Goal: Find specific page/section: Find specific page/section

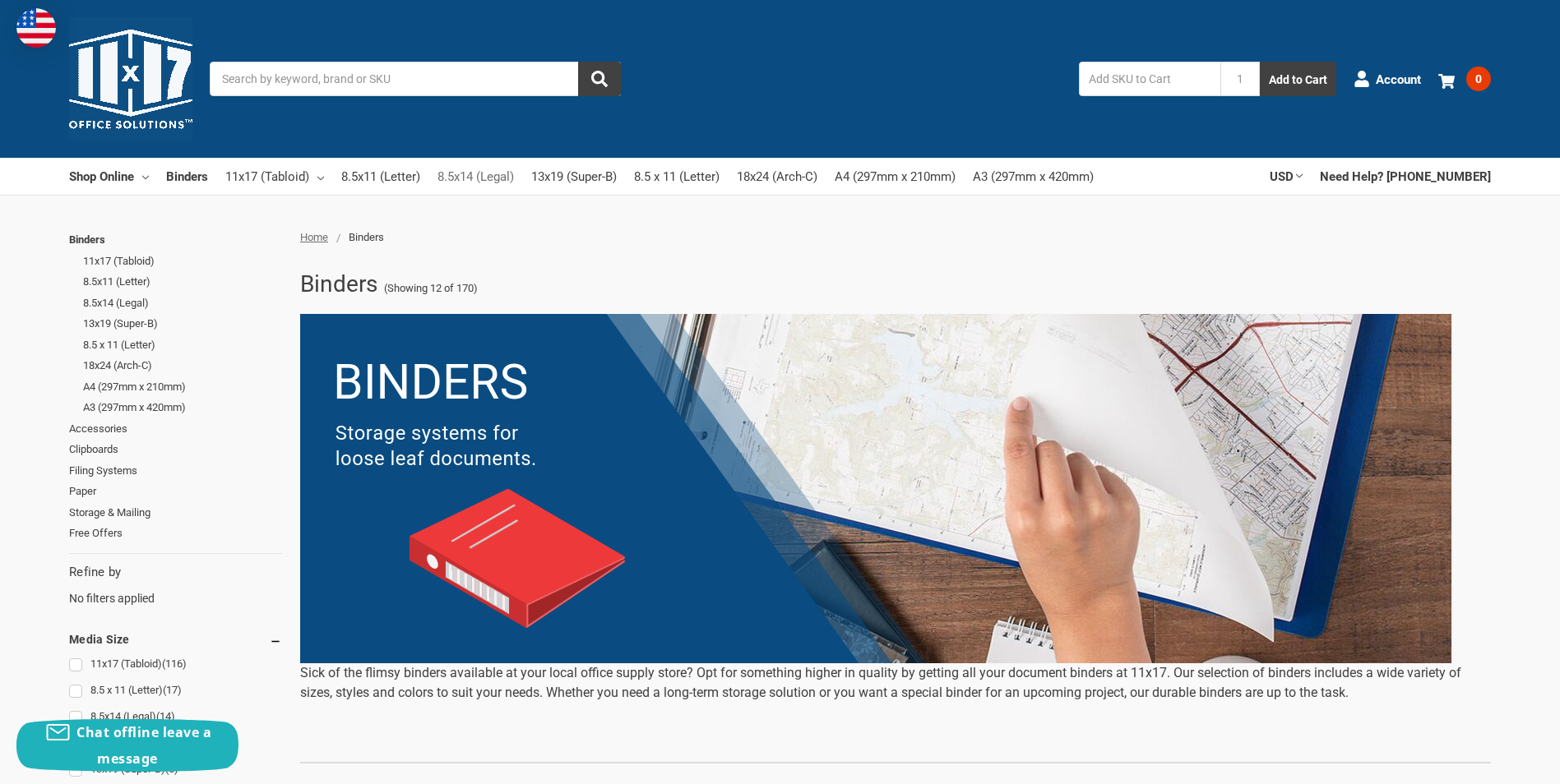
click at [483, 174] on link "8.5x14 (Legal)" at bounding box center [475, 177] width 76 height 36
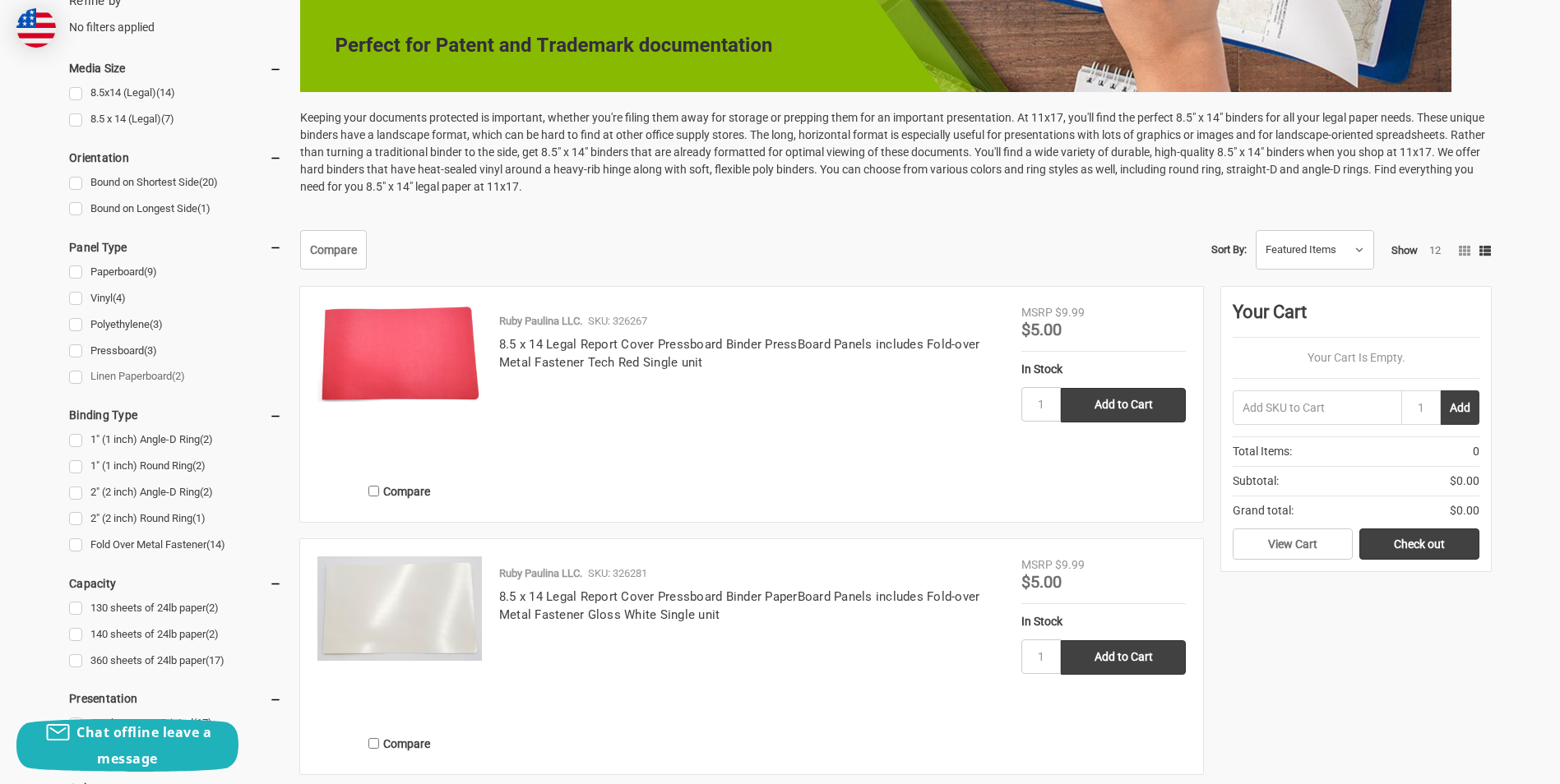
scroll to position [576, 0]
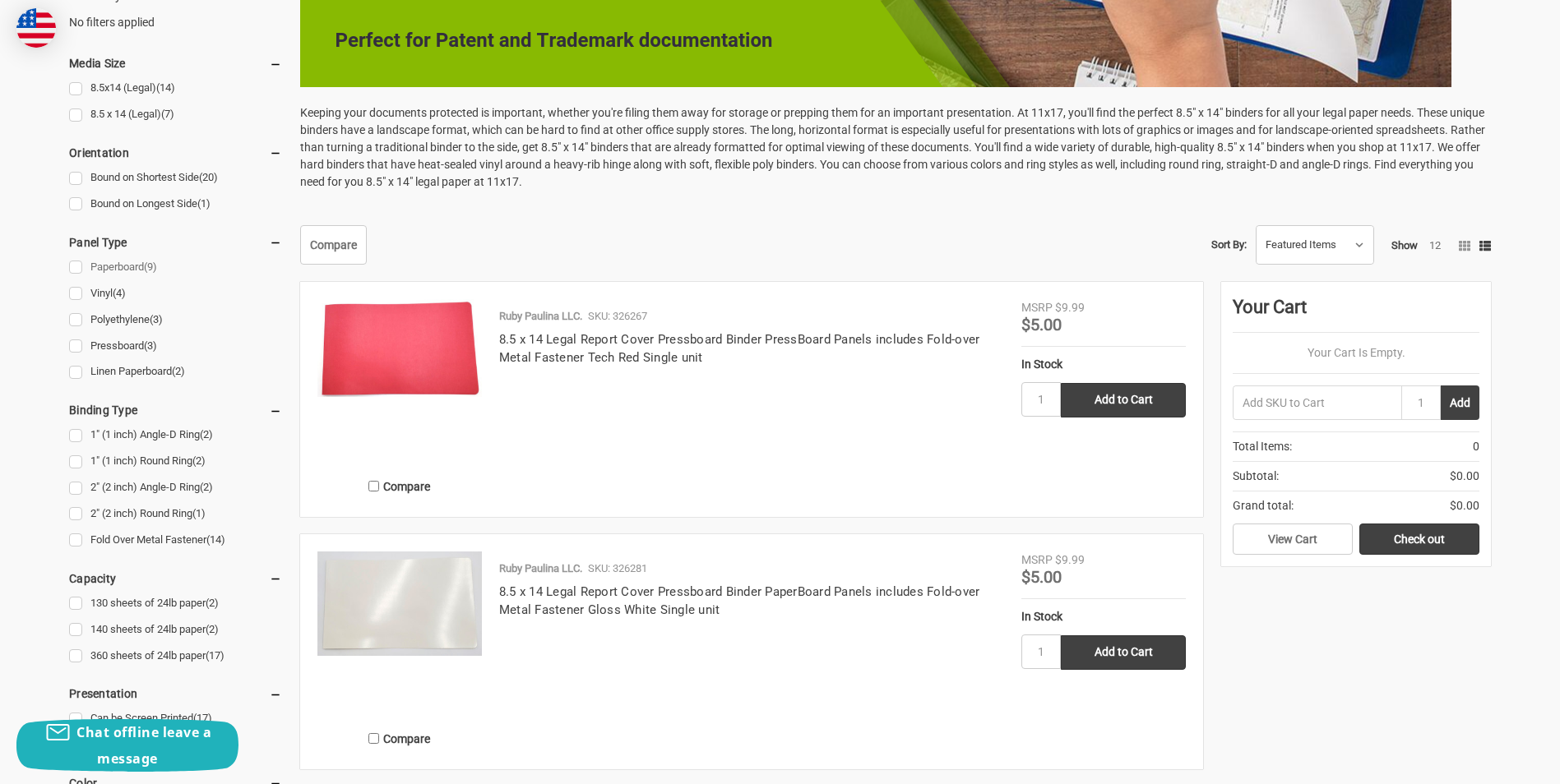
click at [76, 265] on link "Paperboard (9)" at bounding box center [176, 267] width 213 height 22
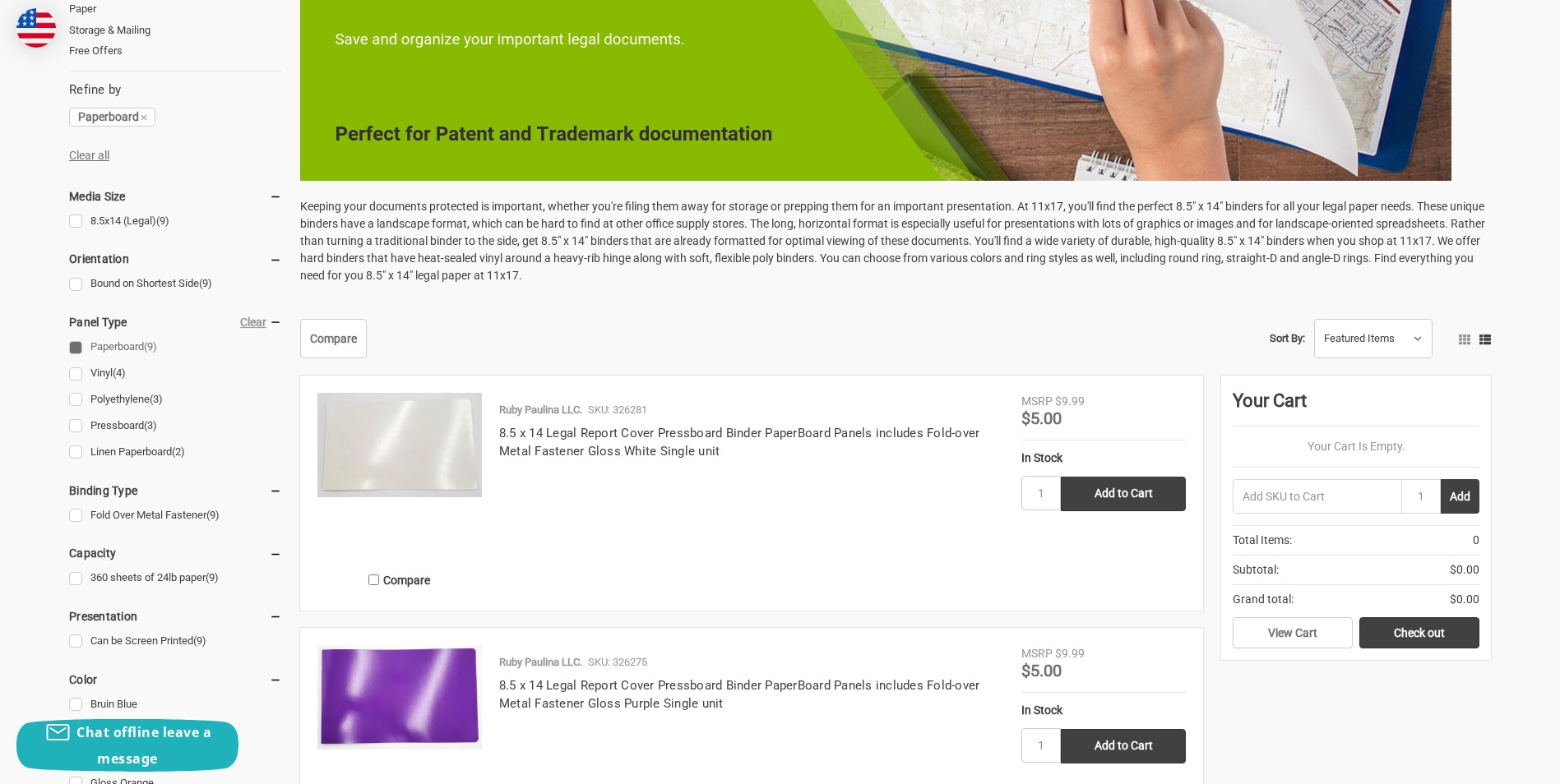
scroll to position [576, 0]
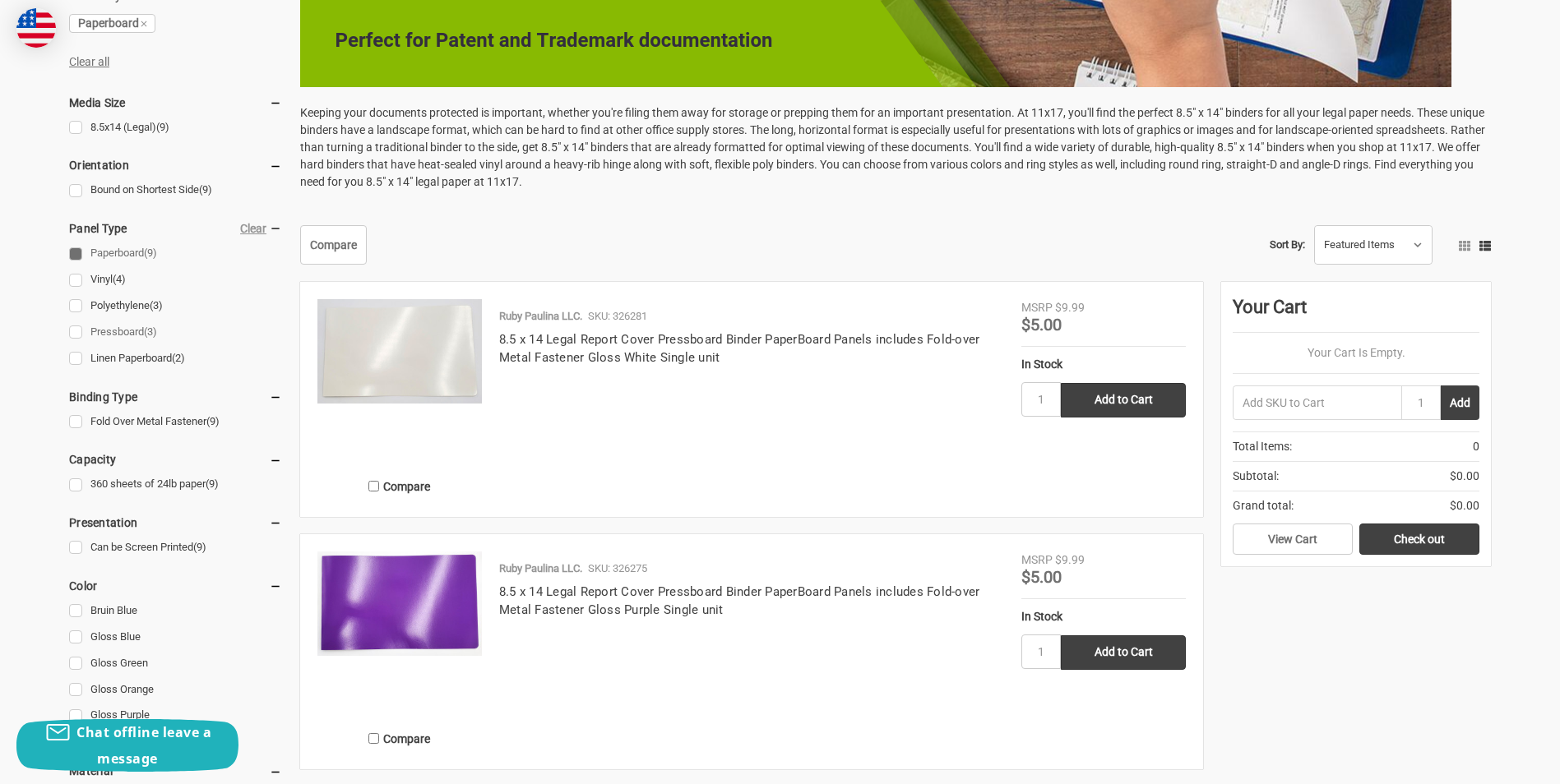
click at [79, 332] on link "Pressboard (3)" at bounding box center [176, 332] width 213 height 22
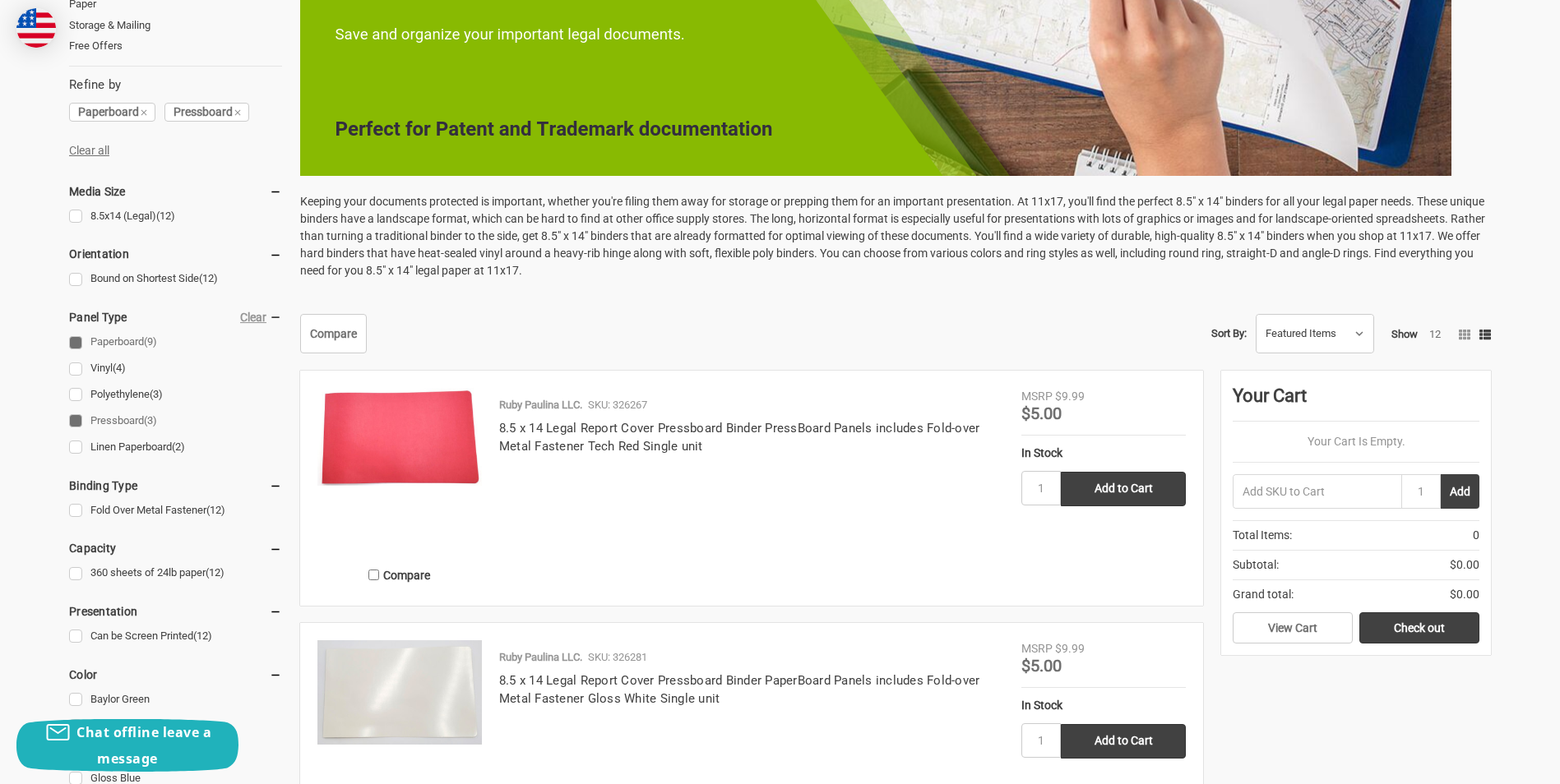
scroll to position [493, 0]
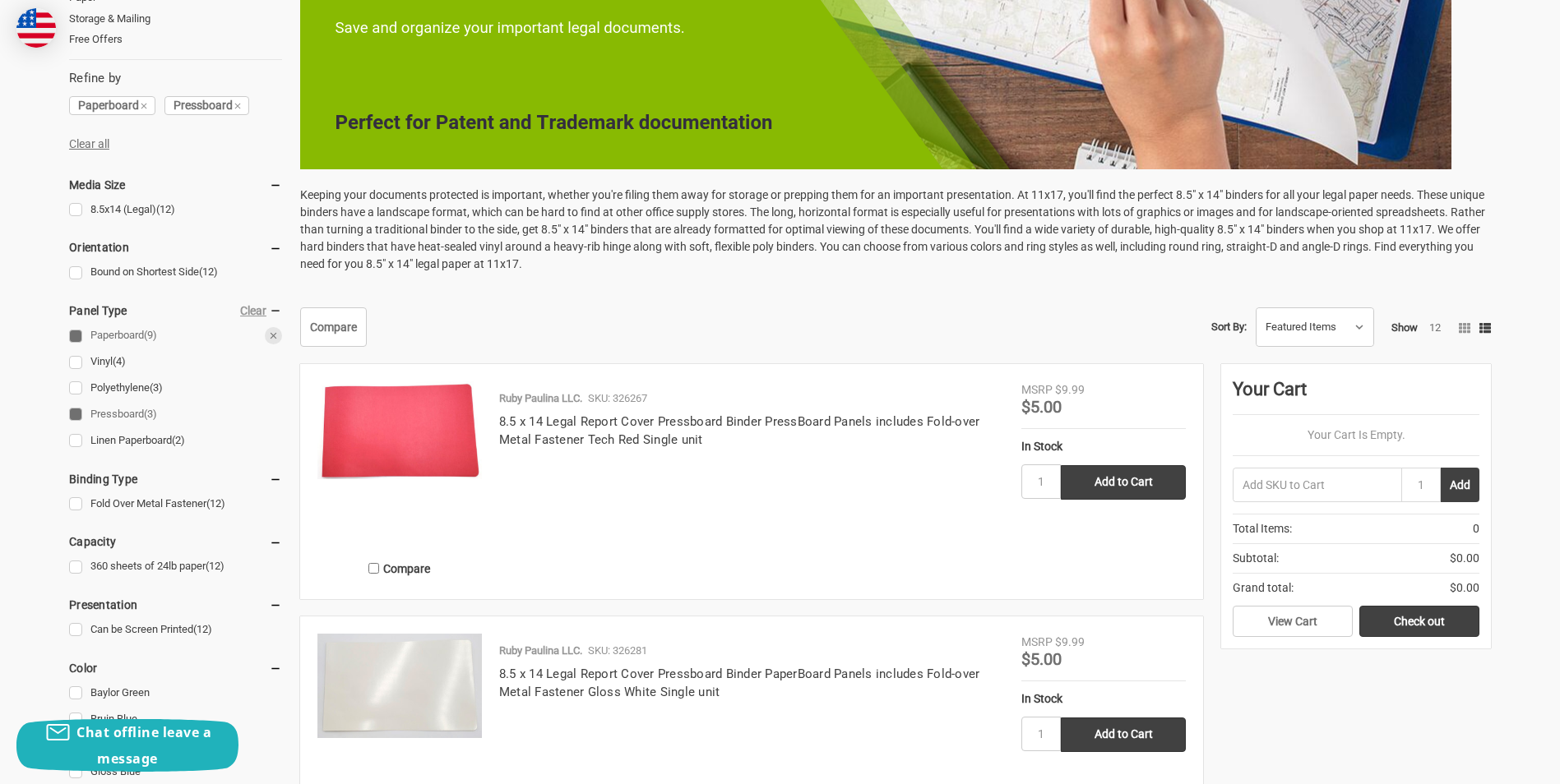
click at [73, 335] on link "Paperboard (9)" at bounding box center [176, 335] width 213 height 22
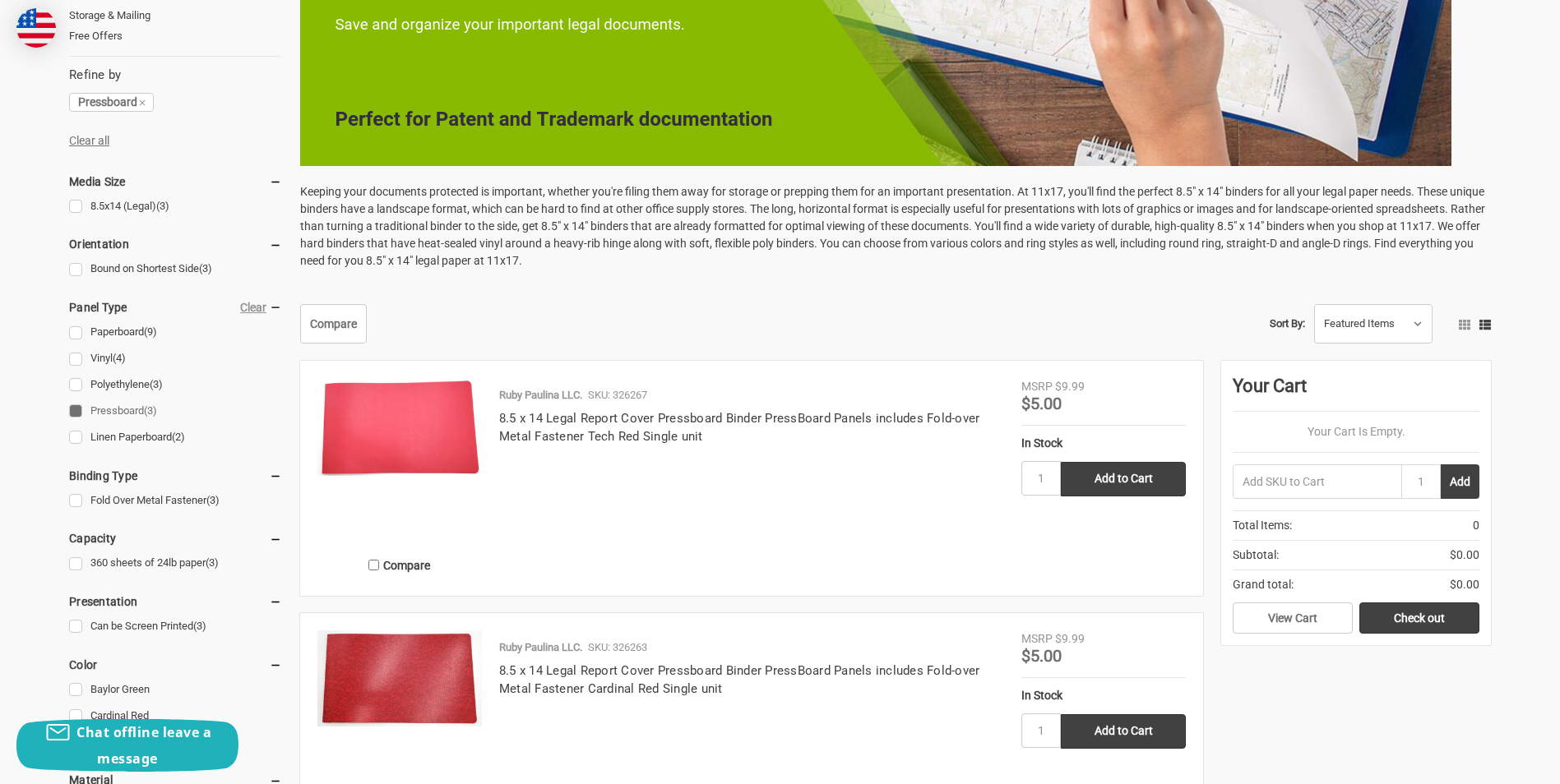
scroll to position [493, 0]
